Goal: Entertainment & Leisure: Consume media (video, audio)

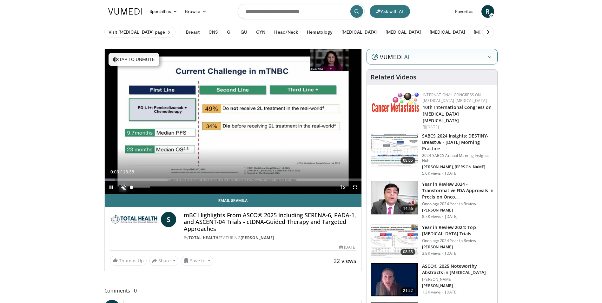
click at [122, 185] on span "Video Player" at bounding box center [123, 187] width 13 height 13
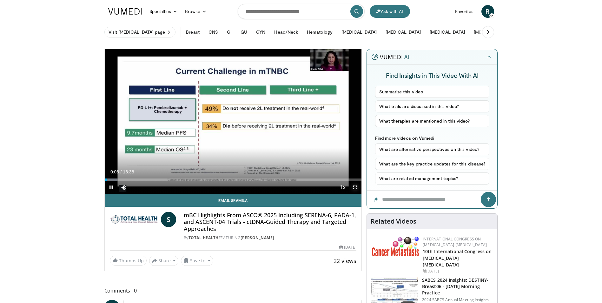
click at [355, 186] on span "Video Player" at bounding box center [355, 187] width 13 height 13
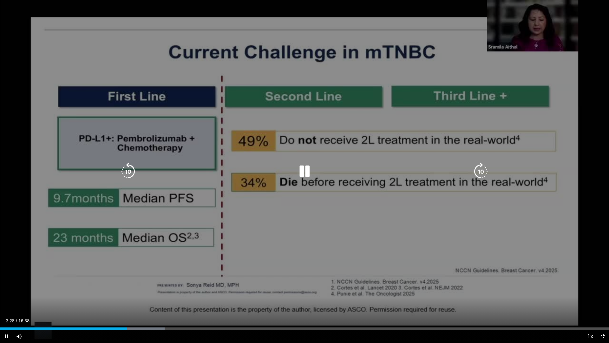
click at [129, 168] on icon "Video Player" at bounding box center [128, 171] width 18 height 18
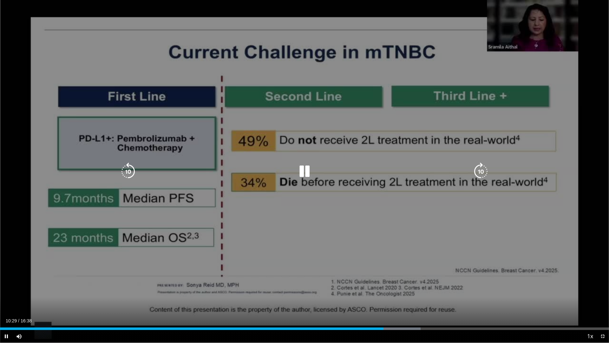
click at [124, 171] on icon "Video Player" at bounding box center [128, 171] width 18 height 18
click at [125, 171] on icon "Video Player" at bounding box center [128, 171] width 18 height 18
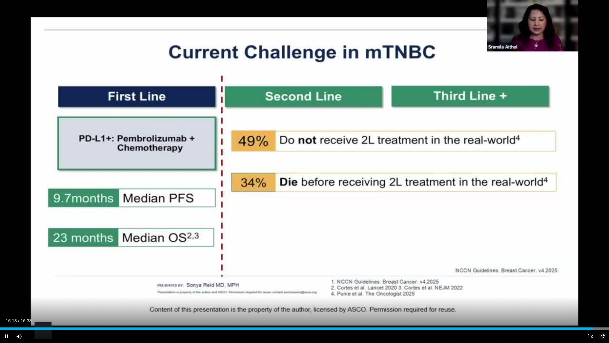
click at [601, 302] on span "Video Player" at bounding box center [602, 336] width 13 height 13
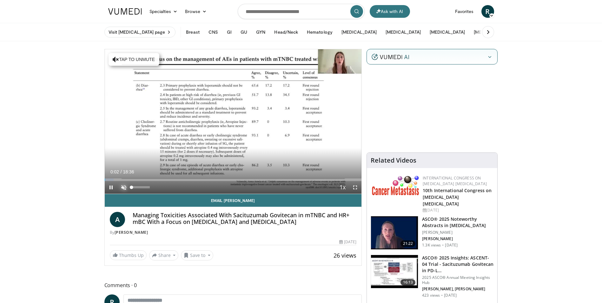
click at [123, 188] on span "Video Player" at bounding box center [123, 187] width 13 height 13
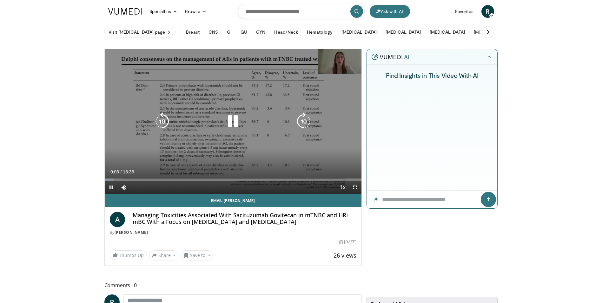
click at [166, 123] on icon "Video Player" at bounding box center [162, 121] width 18 height 18
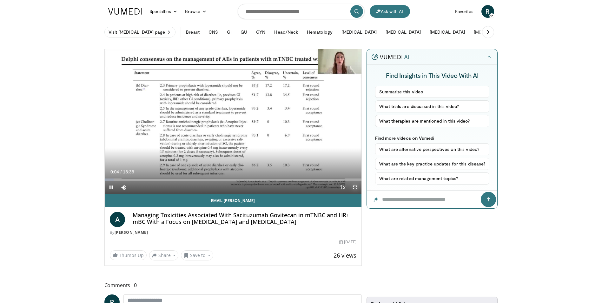
click at [356, 185] on span "Video Player" at bounding box center [355, 187] width 13 height 13
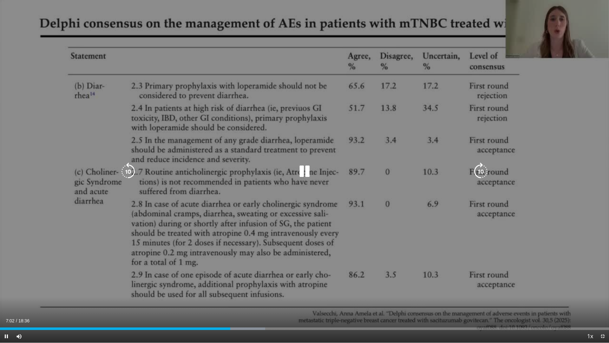
click at [390, 104] on div "10 seconds Tap to unmute" at bounding box center [304, 171] width 609 height 342
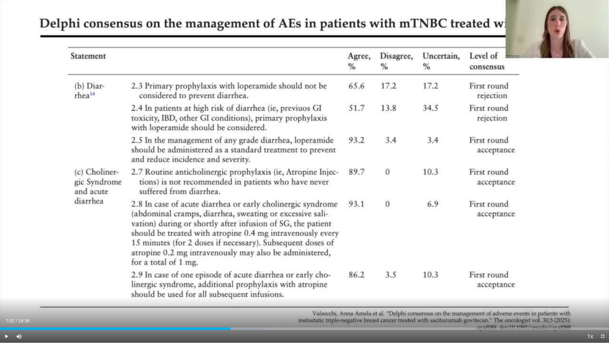
click at [376, 92] on div "10 seconds Tap to unmute" at bounding box center [304, 171] width 609 height 342
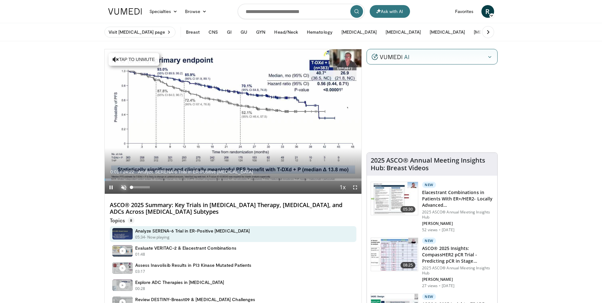
click at [122, 189] on span "Video Player" at bounding box center [123, 187] width 13 height 13
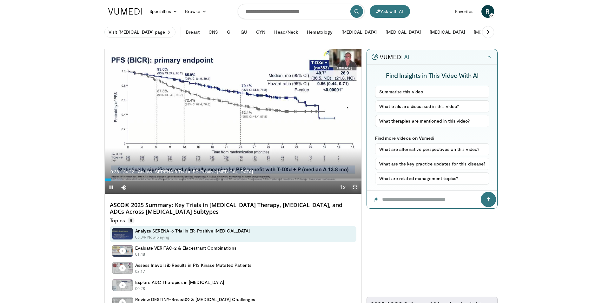
click at [359, 187] on span "Video Player" at bounding box center [355, 187] width 13 height 13
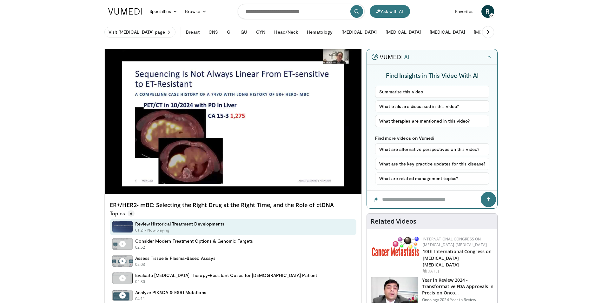
click at [356, 185] on div "10 seconds Tap to unmute" at bounding box center [233, 121] width 257 height 144
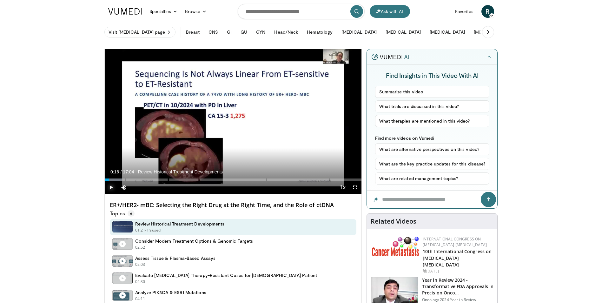
click at [111, 188] on span "Video Player" at bounding box center [111, 187] width 13 height 13
click at [356, 187] on span "Video Player" at bounding box center [355, 187] width 13 height 13
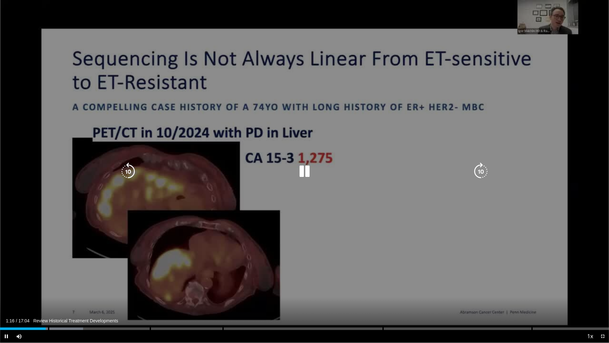
click at [129, 171] on icon "Video Player" at bounding box center [128, 171] width 18 height 18
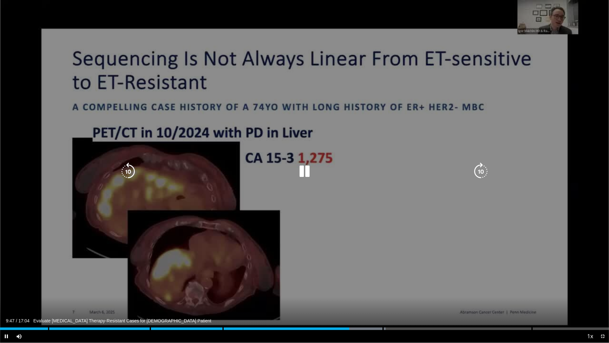
click at [344, 214] on div "40 seconds Tap to unmute" at bounding box center [304, 171] width 609 height 342
click at [304, 173] on icon "Video Player" at bounding box center [305, 171] width 18 height 18
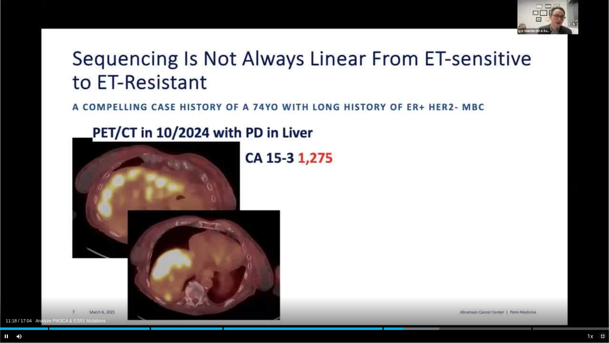
click at [601, 302] on span "Video Player" at bounding box center [602, 336] width 13 height 13
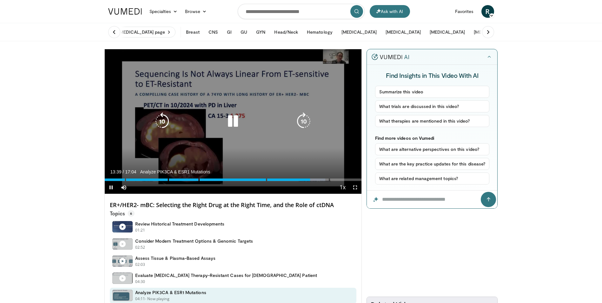
click at [236, 121] on icon "Video Player" at bounding box center [233, 121] width 18 height 18
